Goal: Task Accomplishment & Management: Manage account settings

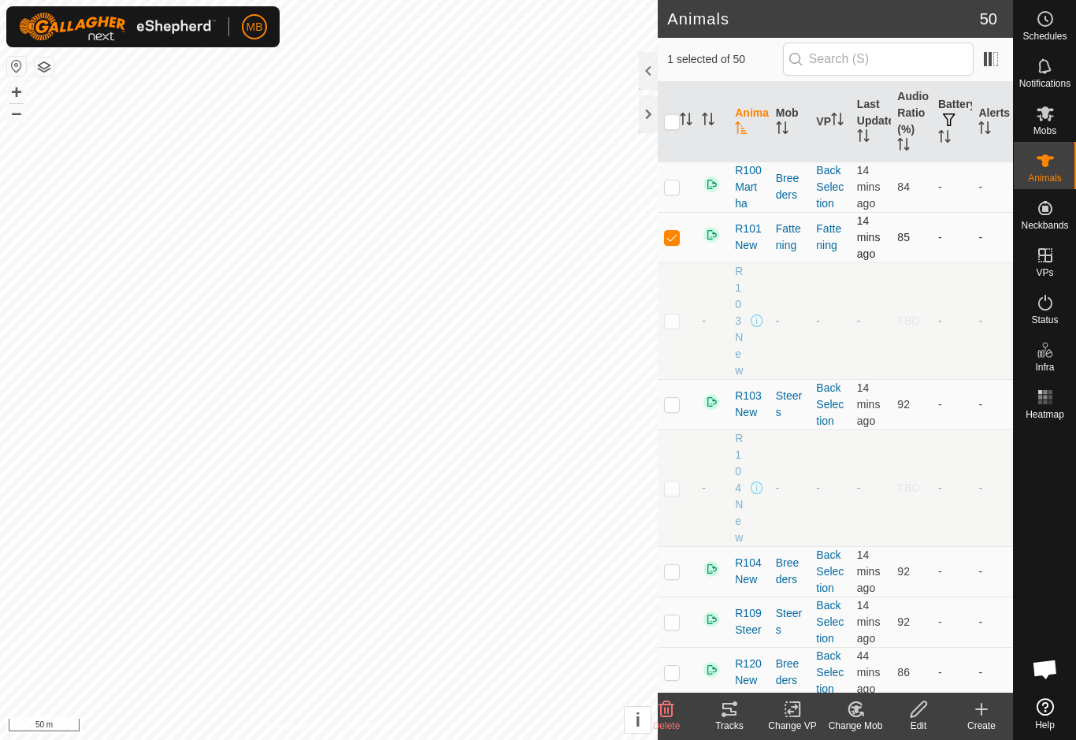
click at [674, 236] on p-checkbox at bounding box center [672, 237] width 16 height 13
click at [733, 714] on icon at bounding box center [729, 709] width 14 height 13
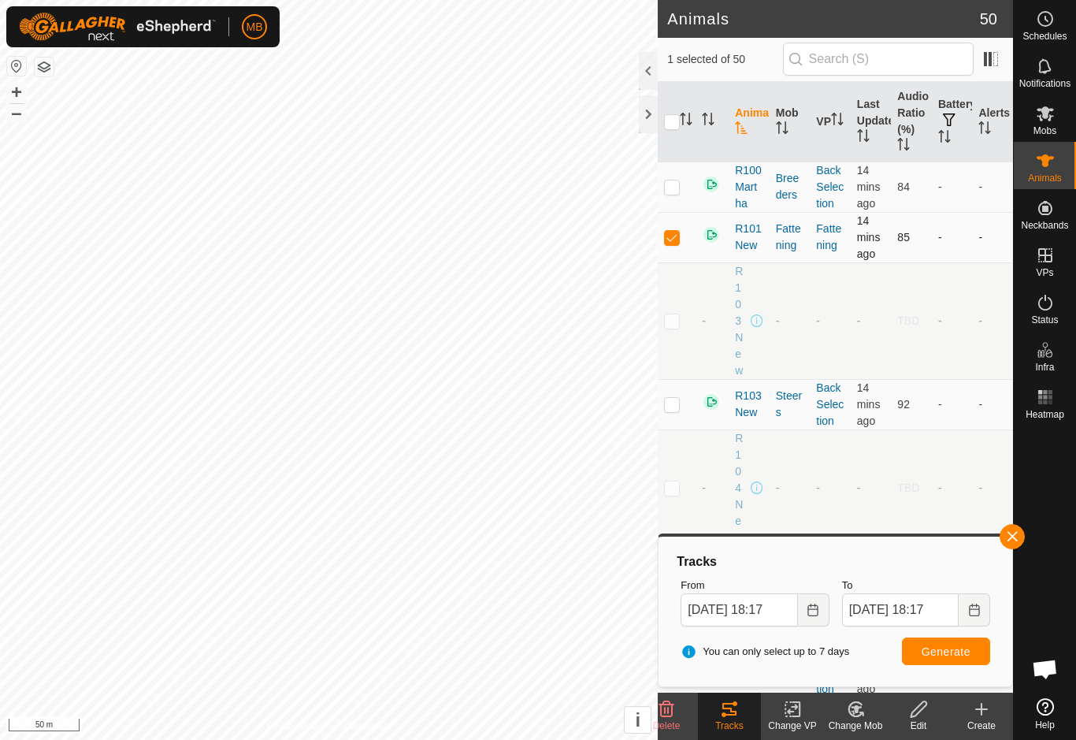
click at [669, 243] on p-checkbox at bounding box center [672, 237] width 16 height 13
checkbox input "false"
checkbox input "true"
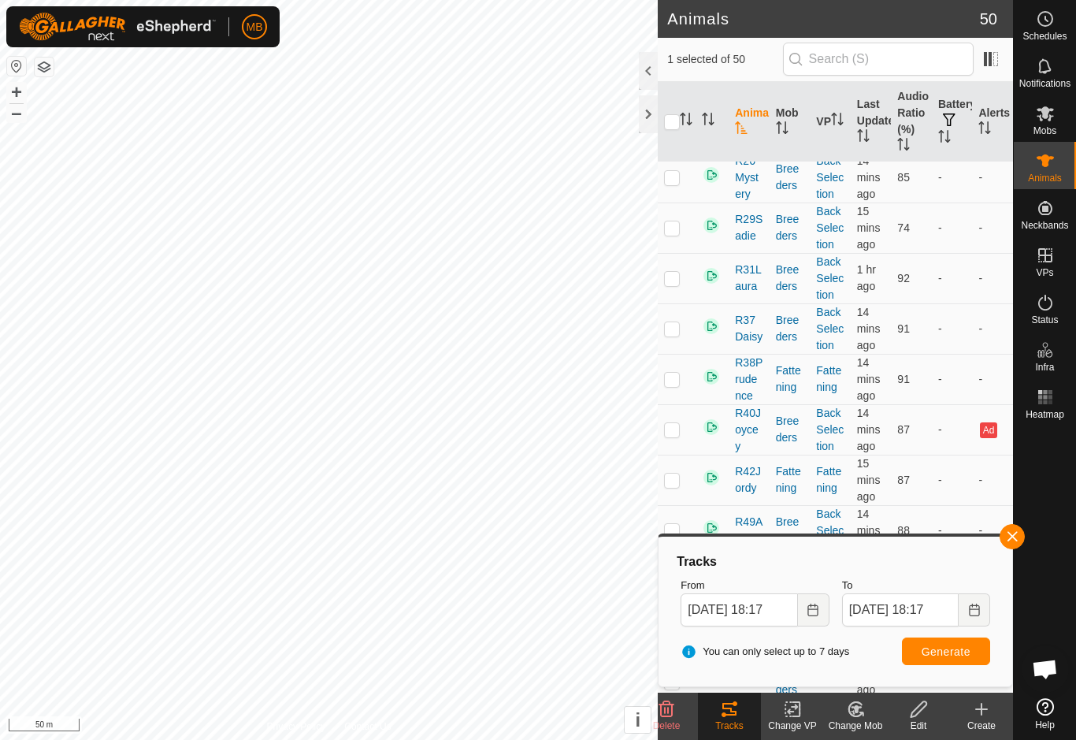
scroll to position [932, 0]
click at [1055, 126] on span "Mobs" at bounding box center [1044, 130] width 23 height 9
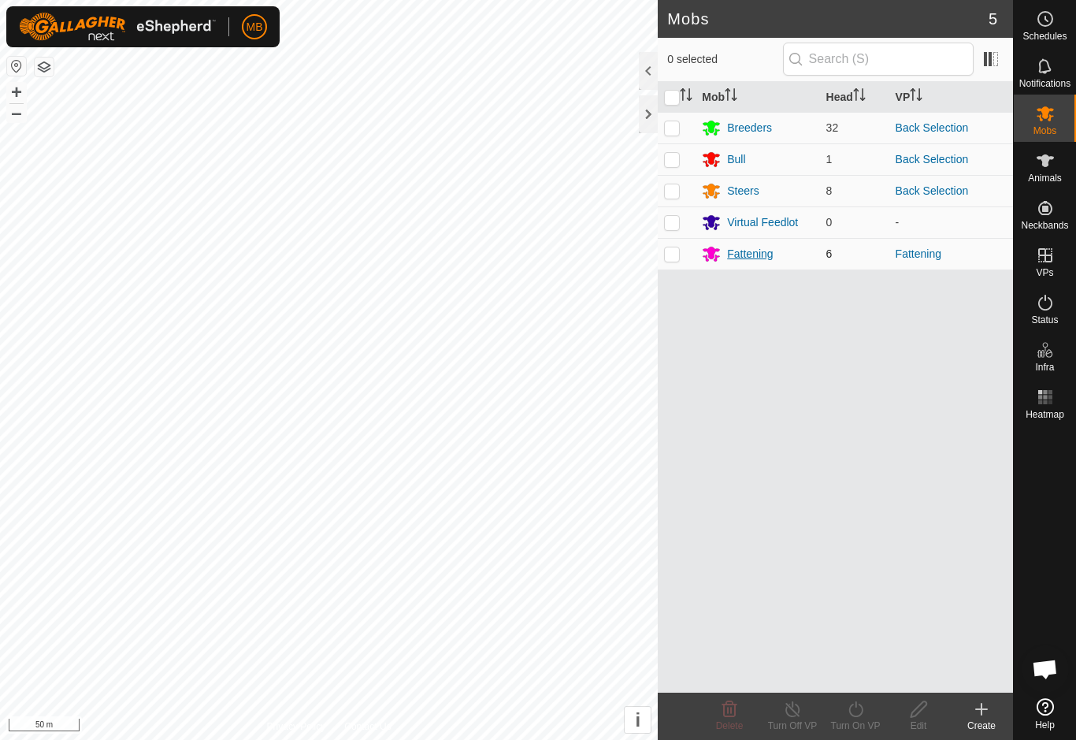
click at [777, 245] on div "Fattening" at bounding box center [757, 253] width 111 height 19
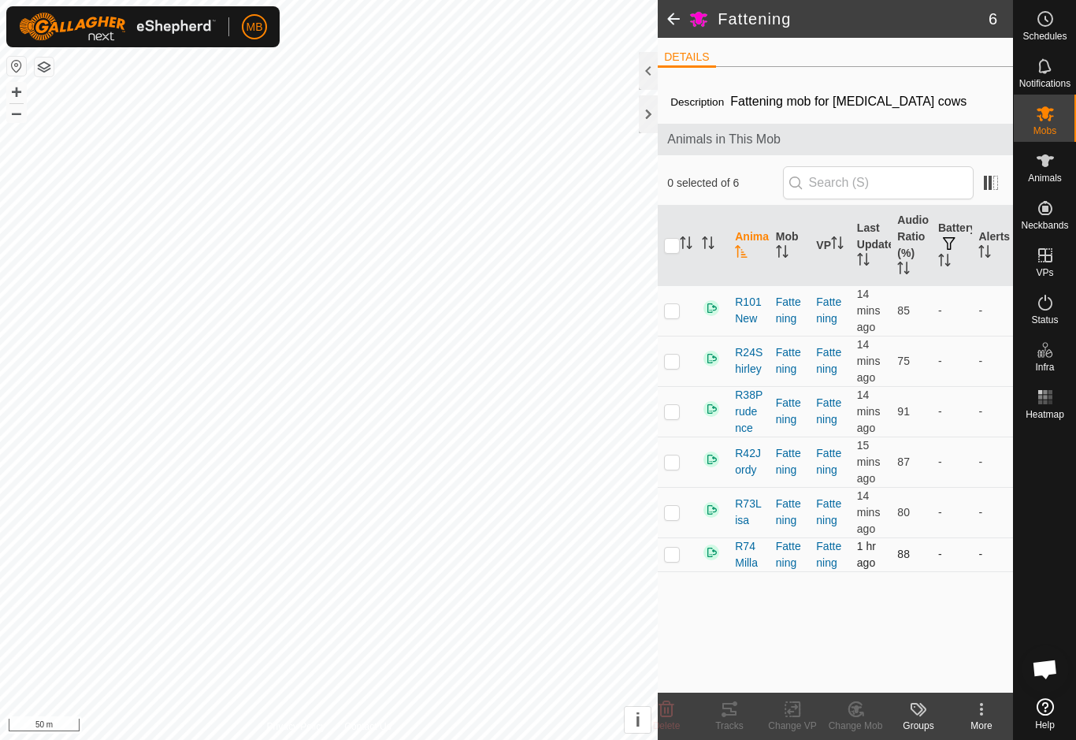
click at [673, 565] on td at bounding box center [677, 554] width 38 height 34
click at [673, 571] on td at bounding box center [677, 554] width 38 height 34
checkbox input "false"
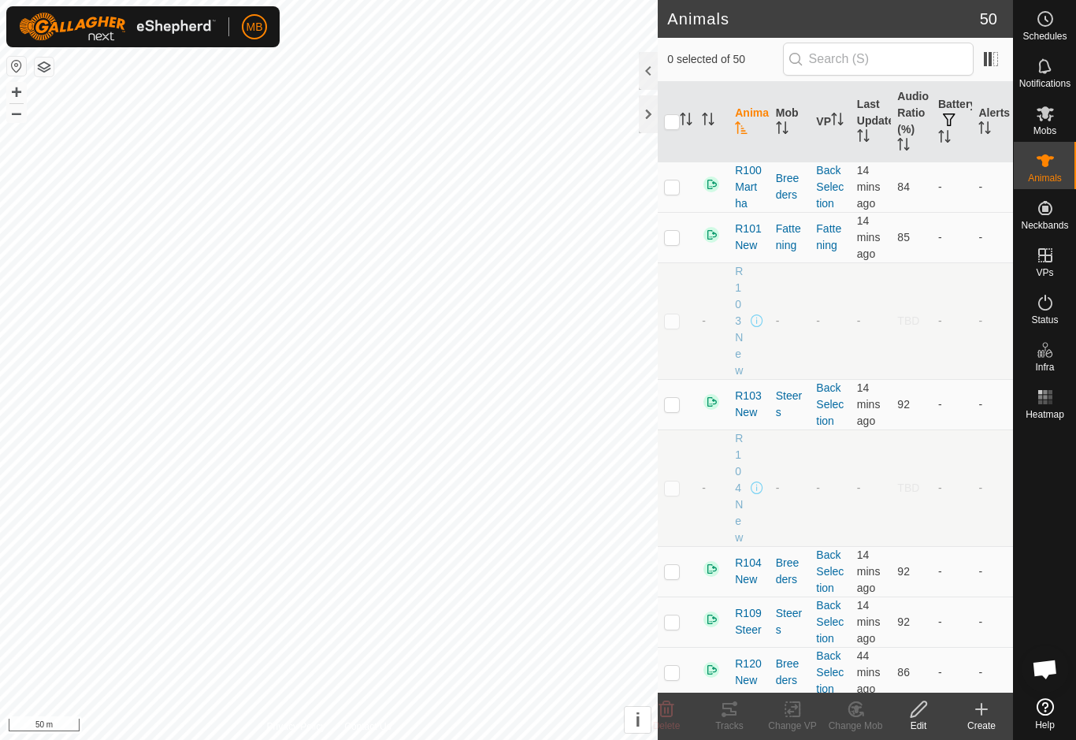
checkbox input "true"
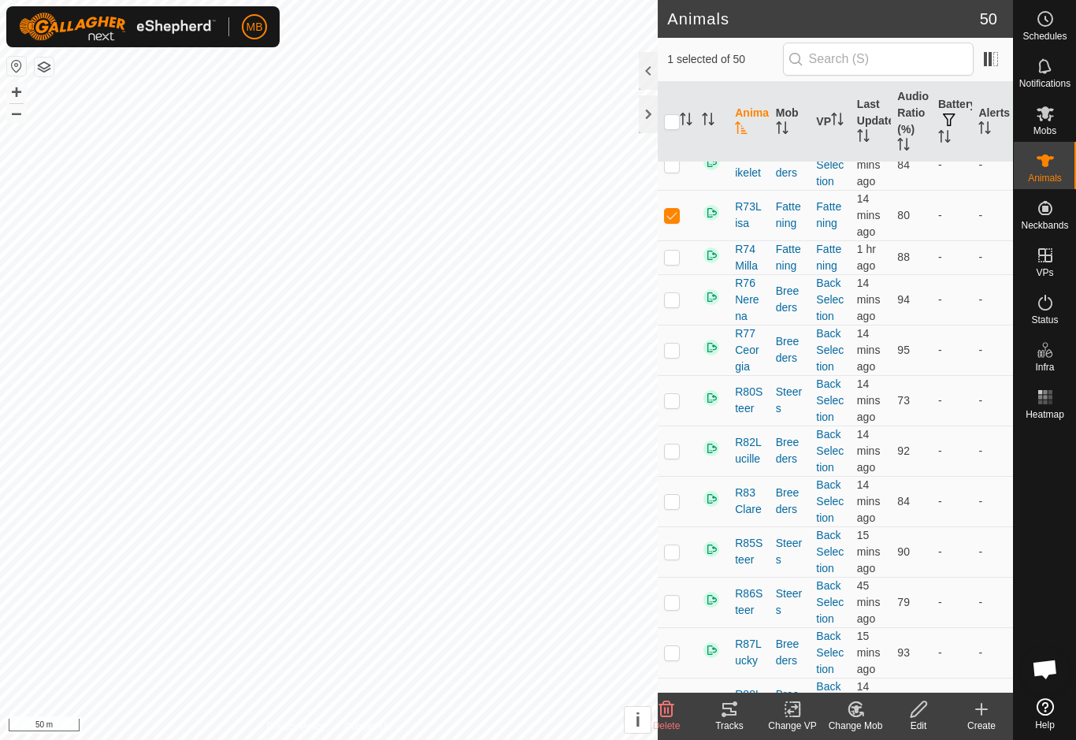
scroll to position [1801, 0]
checkbox input "true"
checkbox input "false"
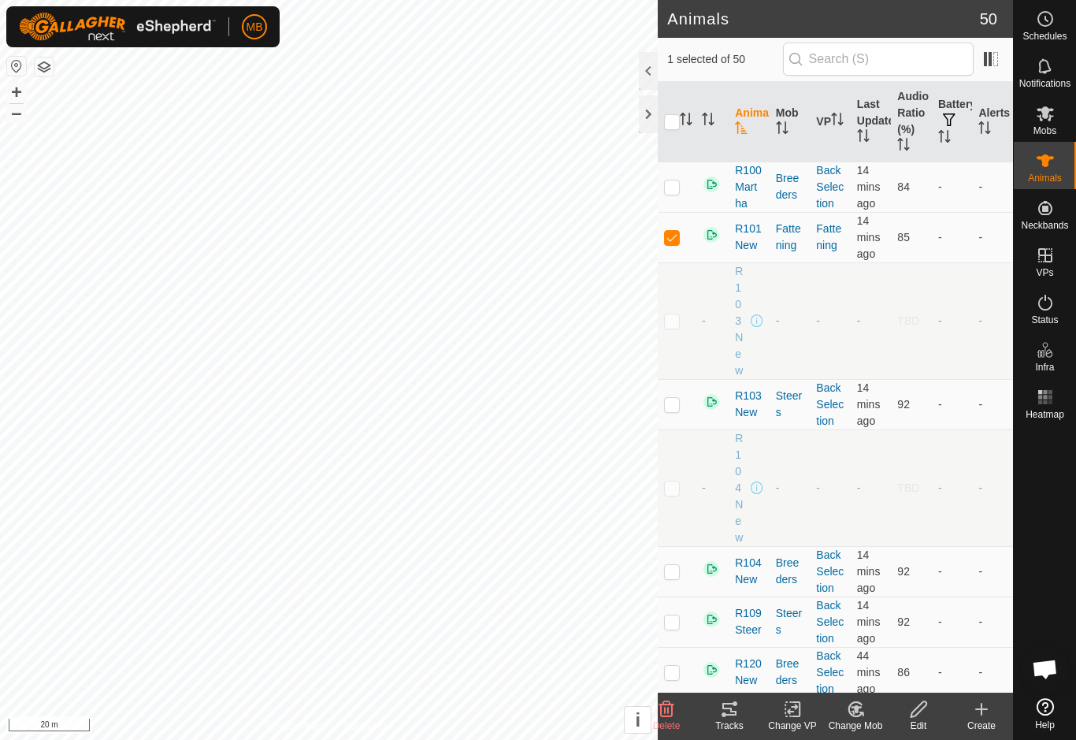
scroll to position [0, 0]
click at [692, 228] on td at bounding box center [677, 237] width 38 height 50
click at [665, 238] on p-checkbox at bounding box center [672, 237] width 16 height 13
click at [668, 239] on p-checkbox at bounding box center [672, 237] width 16 height 13
checkbox input "false"
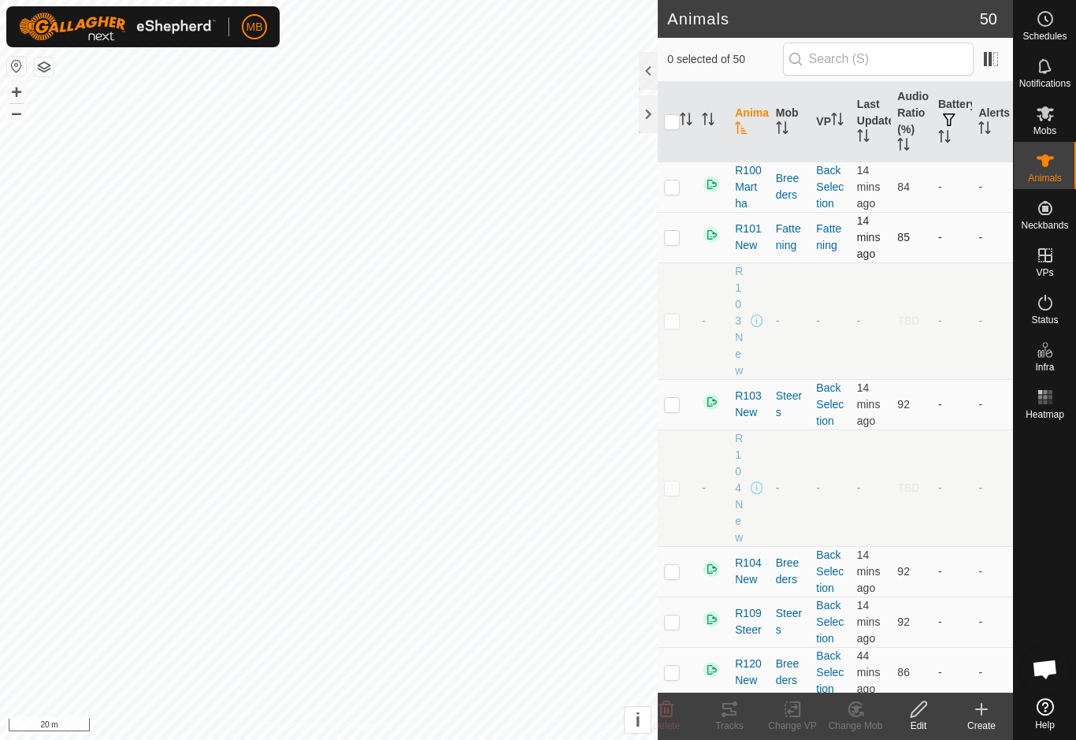
checkbox input "true"
click at [747, 716] on tracks-svg-icon at bounding box center [729, 708] width 63 height 19
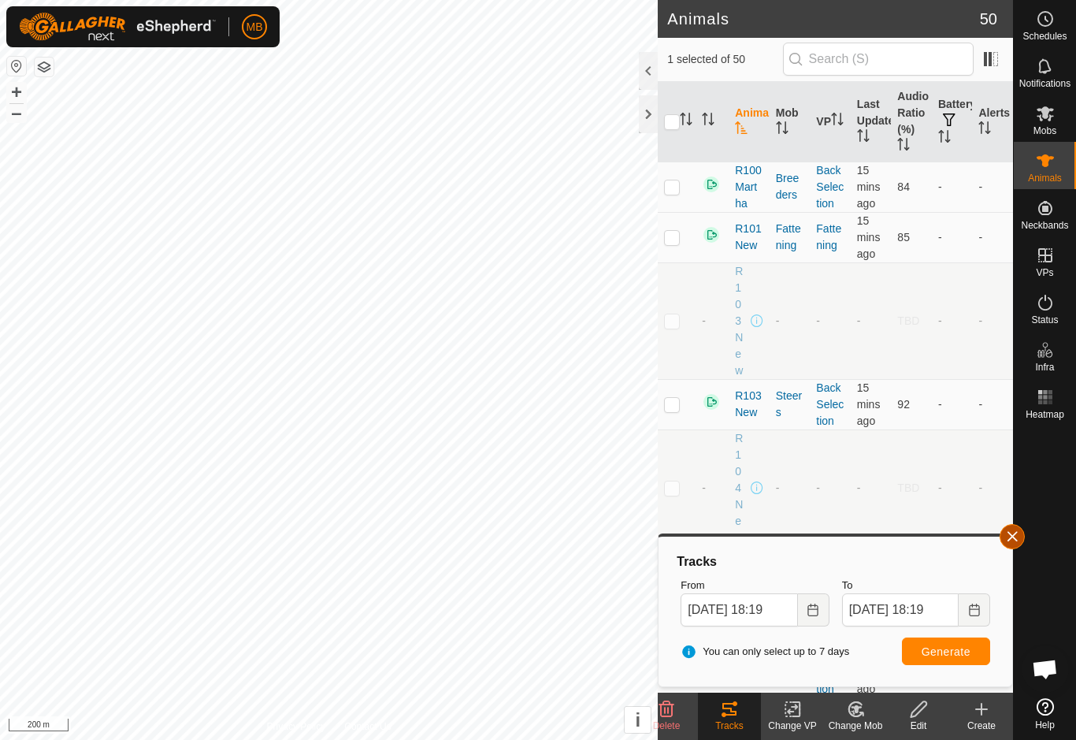
click at [1018, 544] on button "button" at bounding box center [1012, 536] width 25 height 25
